Goal: Task Accomplishment & Management: Manage account settings

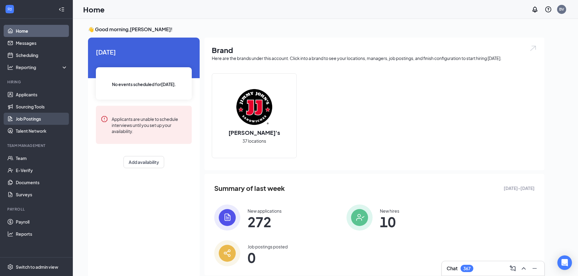
click at [33, 119] on link "Job Postings" at bounding box center [42, 119] width 52 height 12
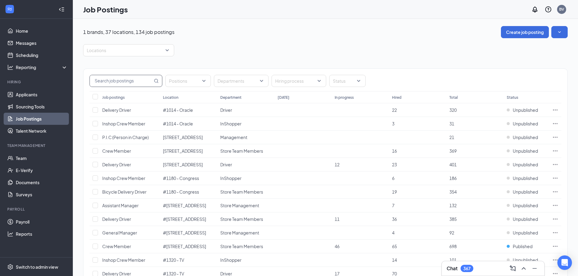
click at [132, 80] on input "text" at bounding box center [121, 81] width 63 height 12
type input "office"
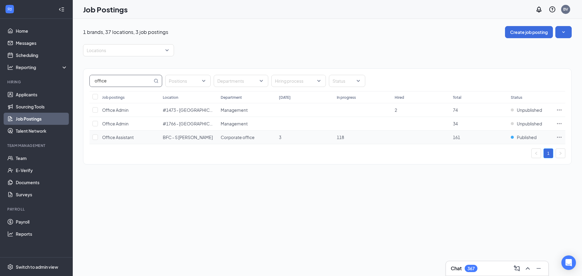
click at [111, 138] on span "Office Assistant" at bounding box center [118, 137] width 32 height 5
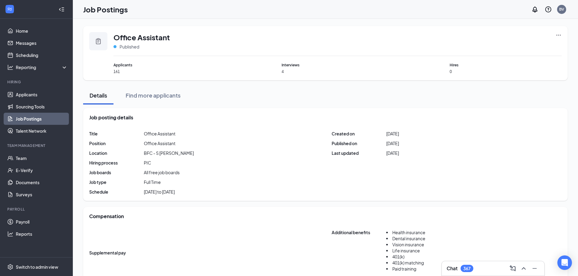
click at [119, 69] on div "Applicants 161" at bounding box center [169, 68] width 112 height 12
click at [97, 43] on icon "Clipboard" at bounding box center [98, 41] width 7 height 7
click at [563, 34] on div "Office Assistant Published Applicants 161 Interviews 4 Hires 0" at bounding box center [325, 53] width 484 height 54
click at [560, 35] on icon "Ellipses" at bounding box center [558, 35] width 6 height 6
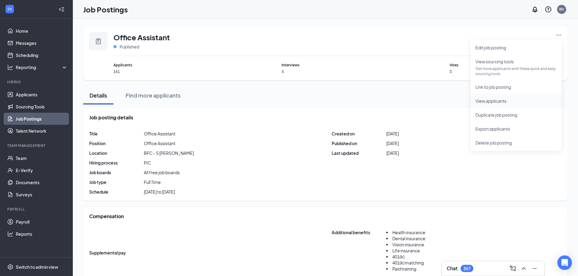
click at [499, 99] on span "View applicants" at bounding box center [490, 100] width 31 height 5
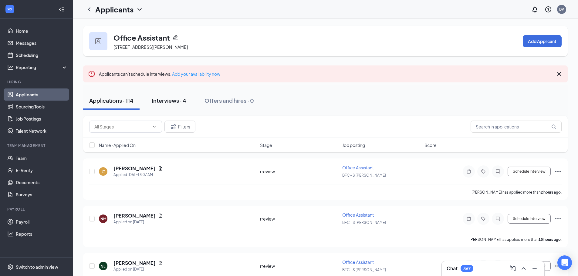
click at [173, 101] on div "Interviews · 4" at bounding box center [169, 101] width 35 height 8
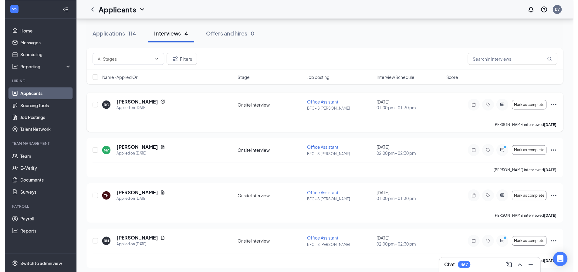
scroll to position [68, 0]
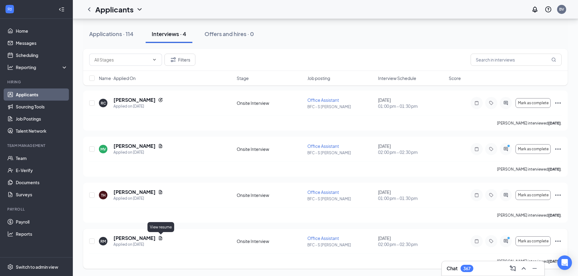
click at [159, 238] on icon "Document" at bounding box center [160, 238] width 3 height 4
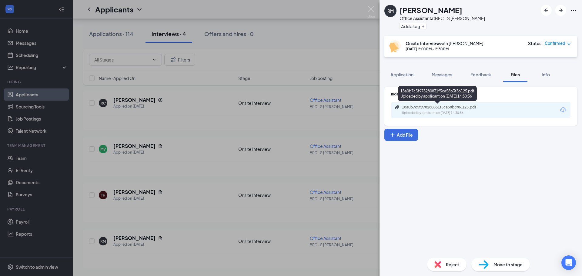
click at [443, 110] on div "18a0b7c5f978280831f5ca58b3f86125.pdf Uploaded by applicant on [DATE] 14:30:56" at bounding box center [444, 110] width 98 height 11
click at [373, 9] on img at bounding box center [372, 12] width 8 height 12
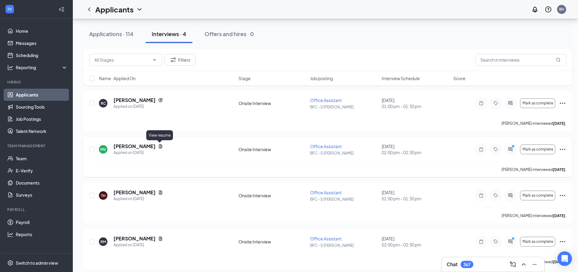
click at [159, 148] on icon "Document" at bounding box center [160, 146] width 5 height 5
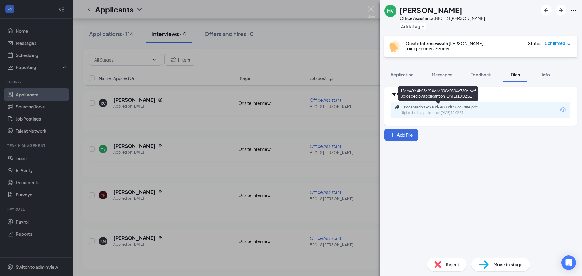
click at [437, 111] on div "Uploaded by applicant on [DATE] 10:02:31" at bounding box center [447, 113] width 91 height 5
click at [371, 9] on img at bounding box center [372, 12] width 8 height 12
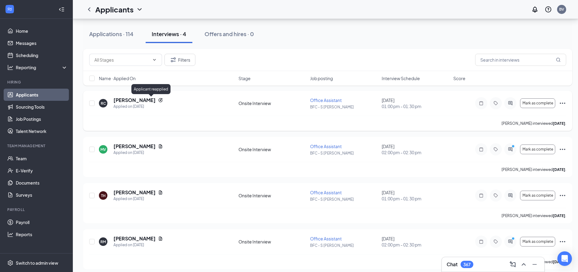
click at [158, 101] on icon "Reapply" at bounding box center [160, 100] width 5 height 5
click at [132, 33] on div "Applications · 114" at bounding box center [111, 34] width 44 height 8
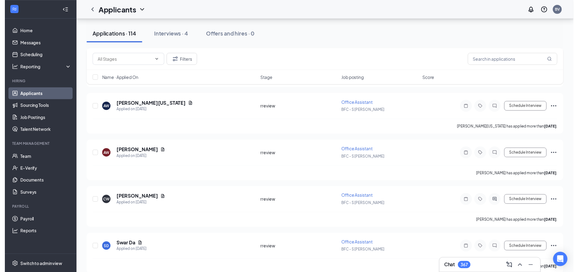
scroll to position [940, 0]
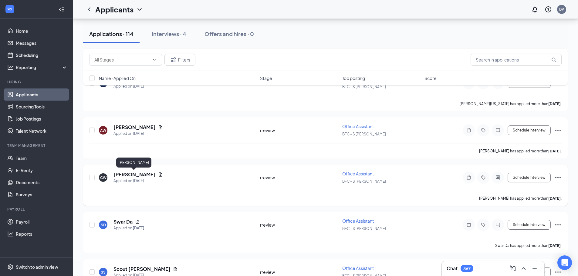
click at [134, 175] on h5 "[PERSON_NAME]" at bounding box center [134, 174] width 42 height 7
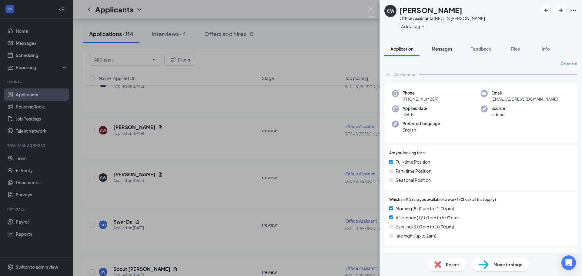
click at [439, 50] on span "Messages" at bounding box center [442, 48] width 21 height 5
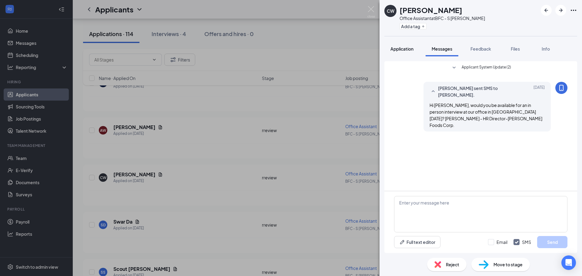
click at [393, 50] on span "Application" at bounding box center [402, 48] width 23 height 5
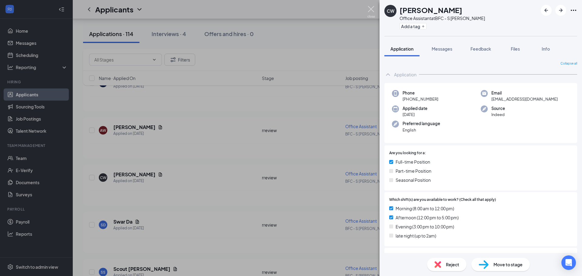
click at [369, 10] on img at bounding box center [372, 12] width 8 height 12
